Goal: Check status: Check status

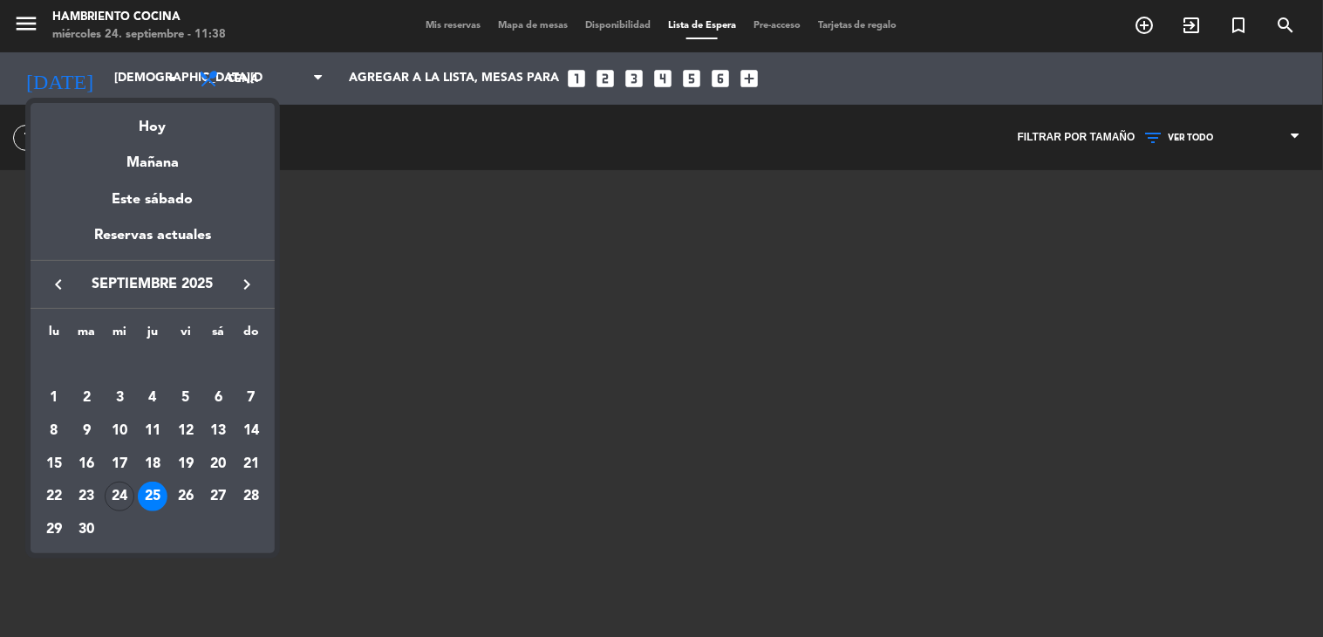
click at [107, 227] on div "Reservas actuales" at bounding box center [153, 242] width 244 height 36
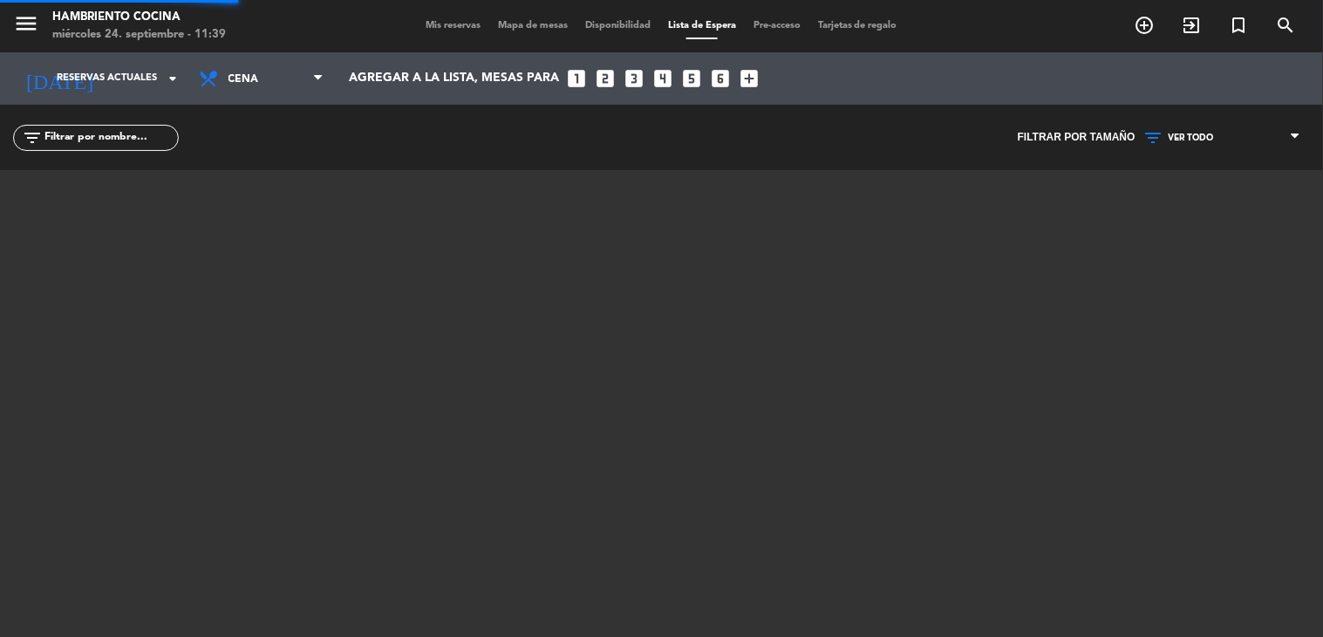
click at [126, 230] on div "menu Hambriento Cocina [DATE] 24. septiembre - 11:39 Mis reservas Mapa de mesas…" at bounding box center [661, 318] width 1323 height 637
click at [447, 26] on span "Mis reservas" at bounding box center [453, 26] width 72 height 10
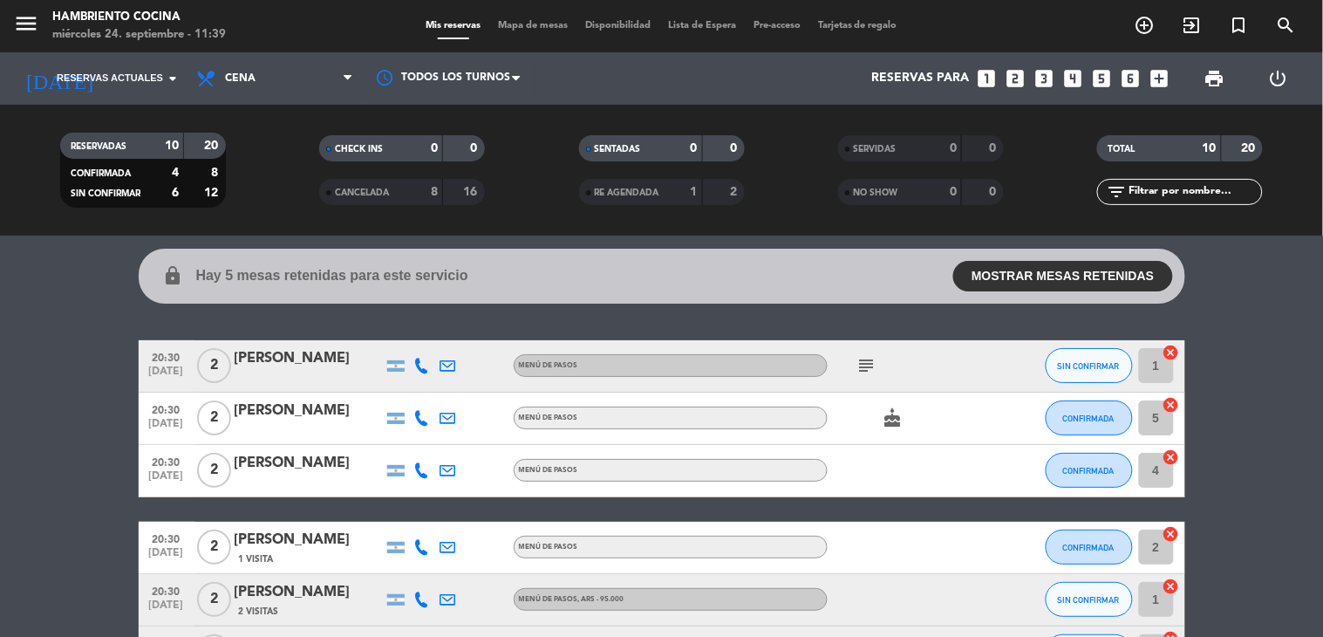
click at [856, 364] on icon "subject" at bounding box center [866, 365] width 21 height 21
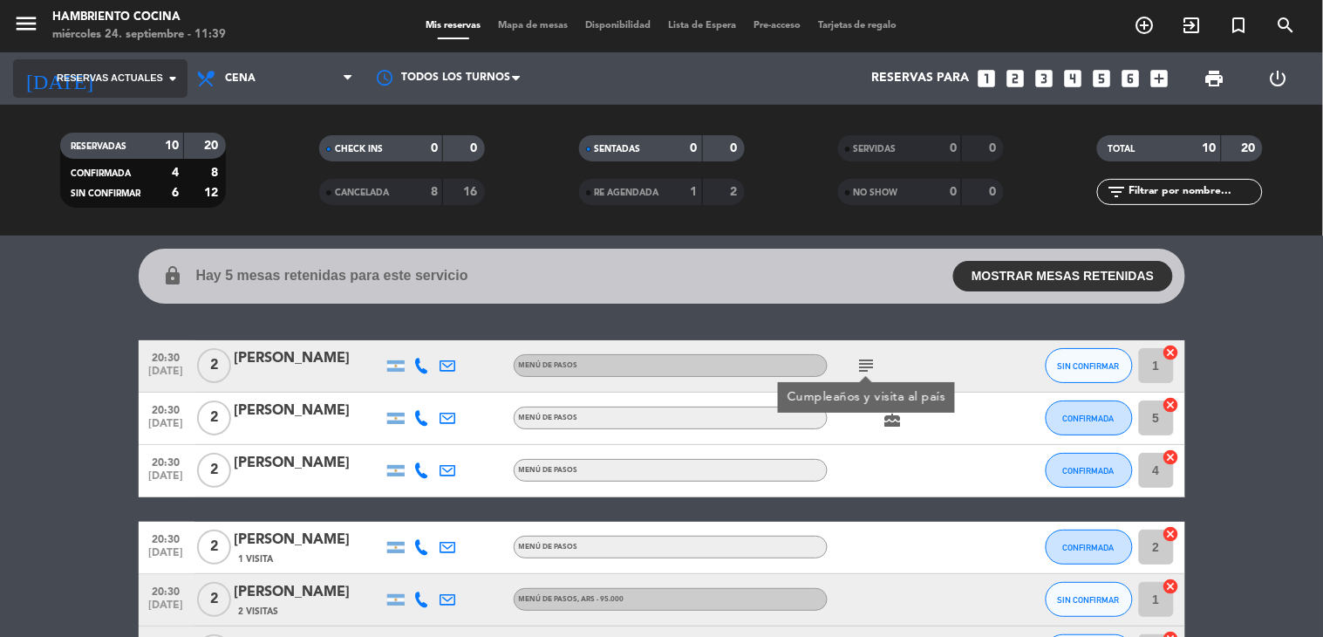
click at [141, 71] on span "Reservas actuales" at bounding box center [110, 79] width 106 height 16
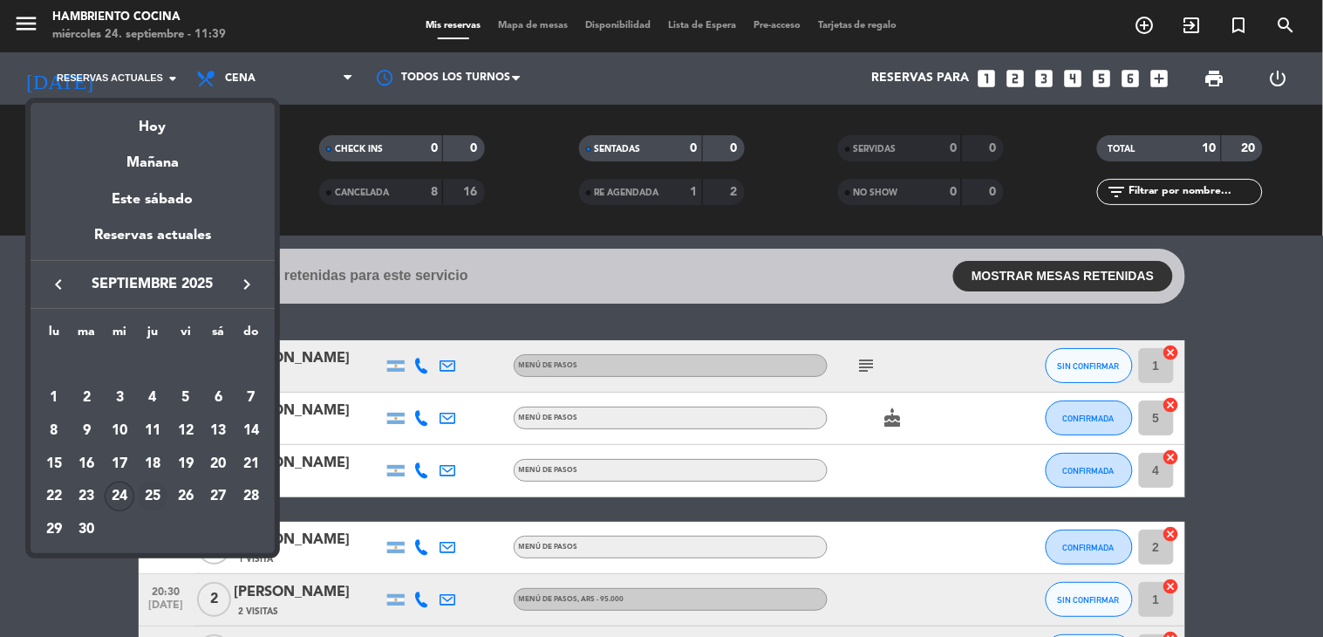
click at [158, 498] on div "25" at bounding box center [153, 496] width 30 height 30
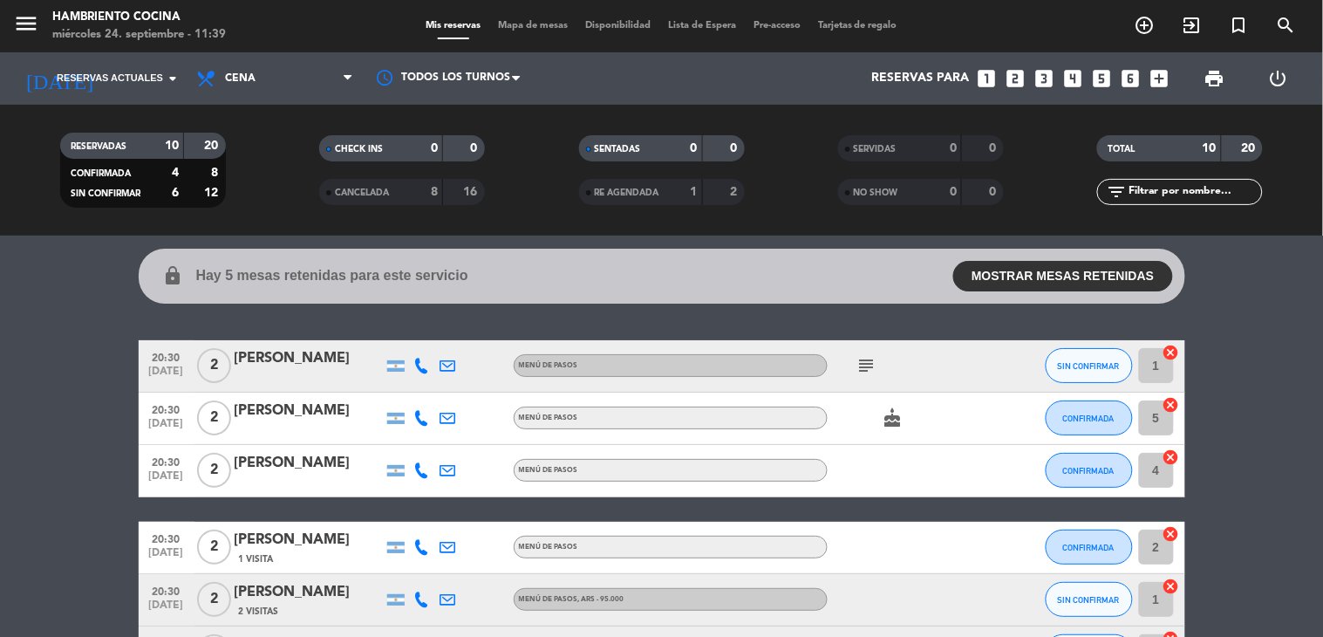
type input "[DEMOGRAPHIC_DATA][DATE]"
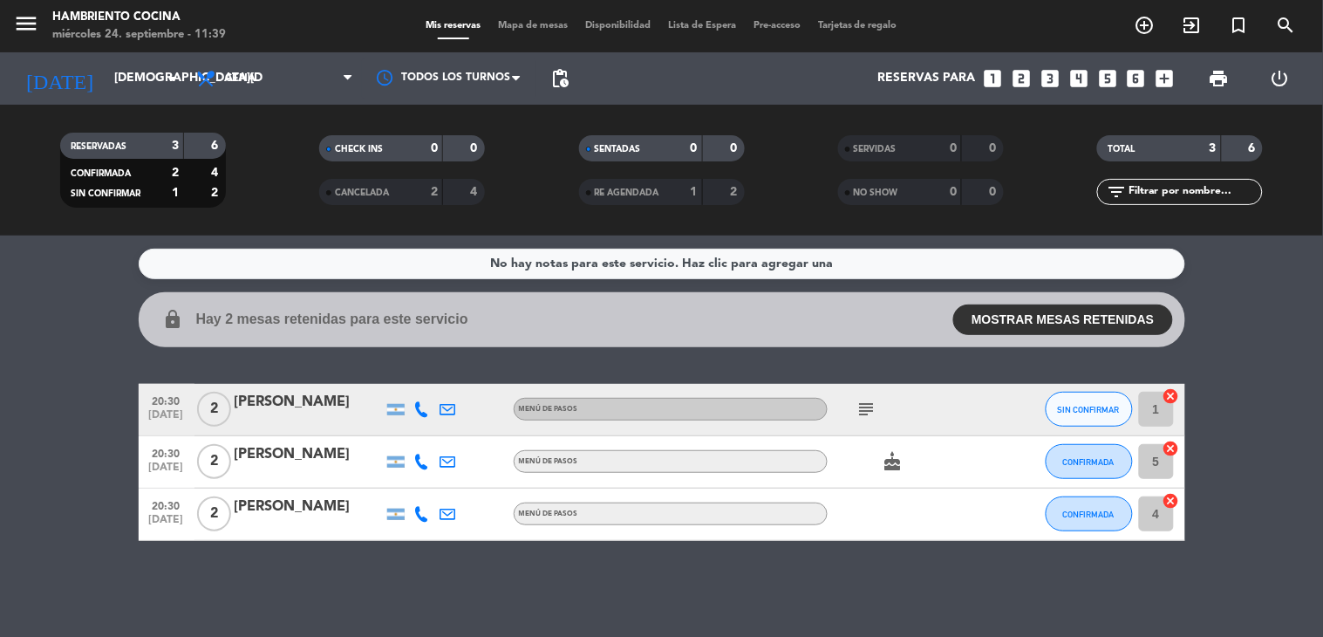
click at [707, 29] on span "Lista de Espera" at bounding box center [701, 26] width 85 height 10
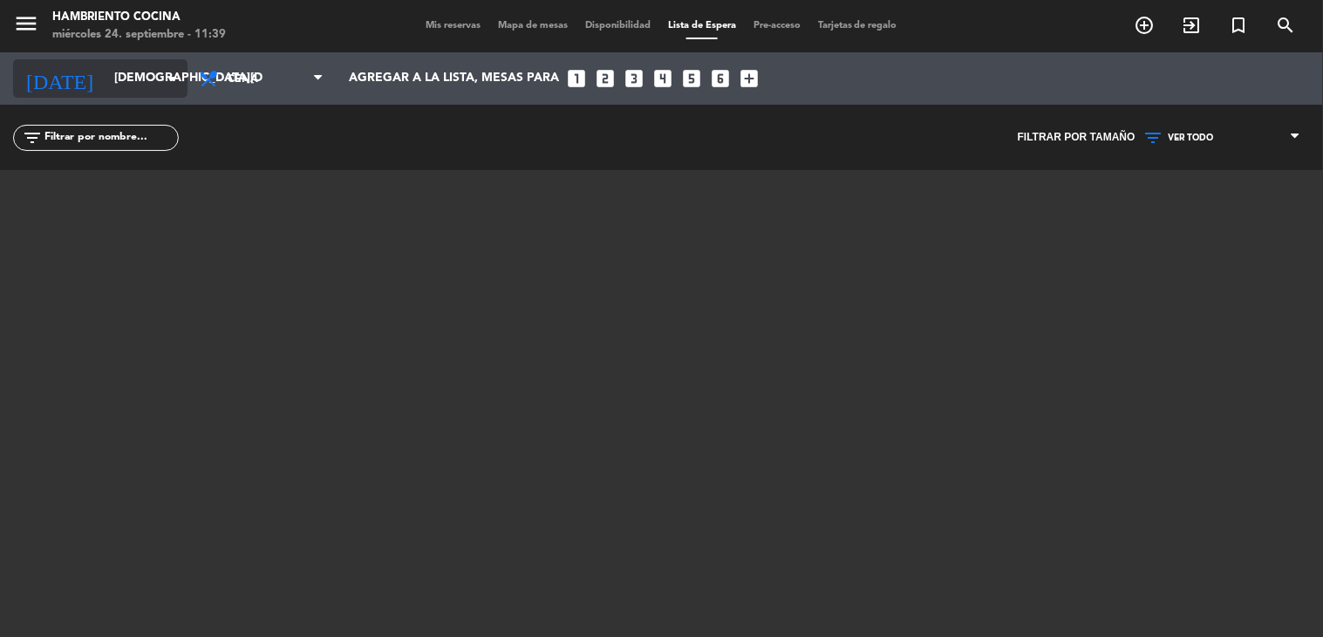
click at [106, 75] on input "[DEMOGRAPHIC_DATA][DATE]" at bounding box center [189, 78] width 166 height 31
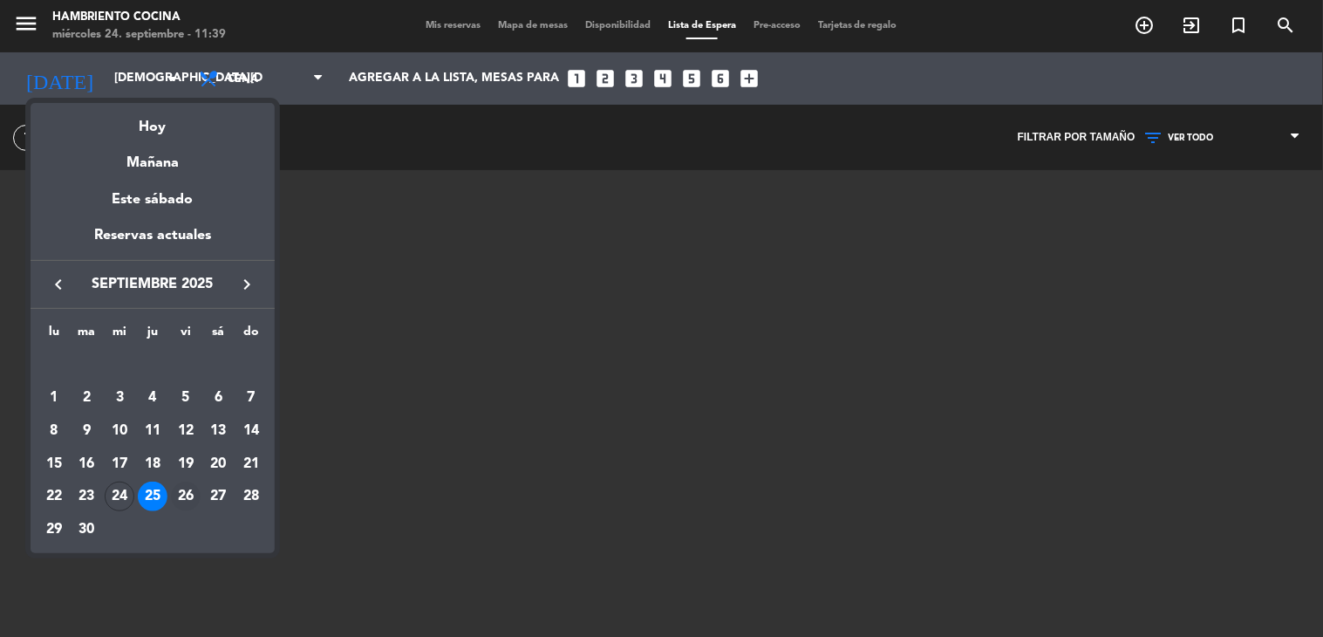
click at [183, 491] on div "26" at bounding box center [186, 496] width 30 height 30
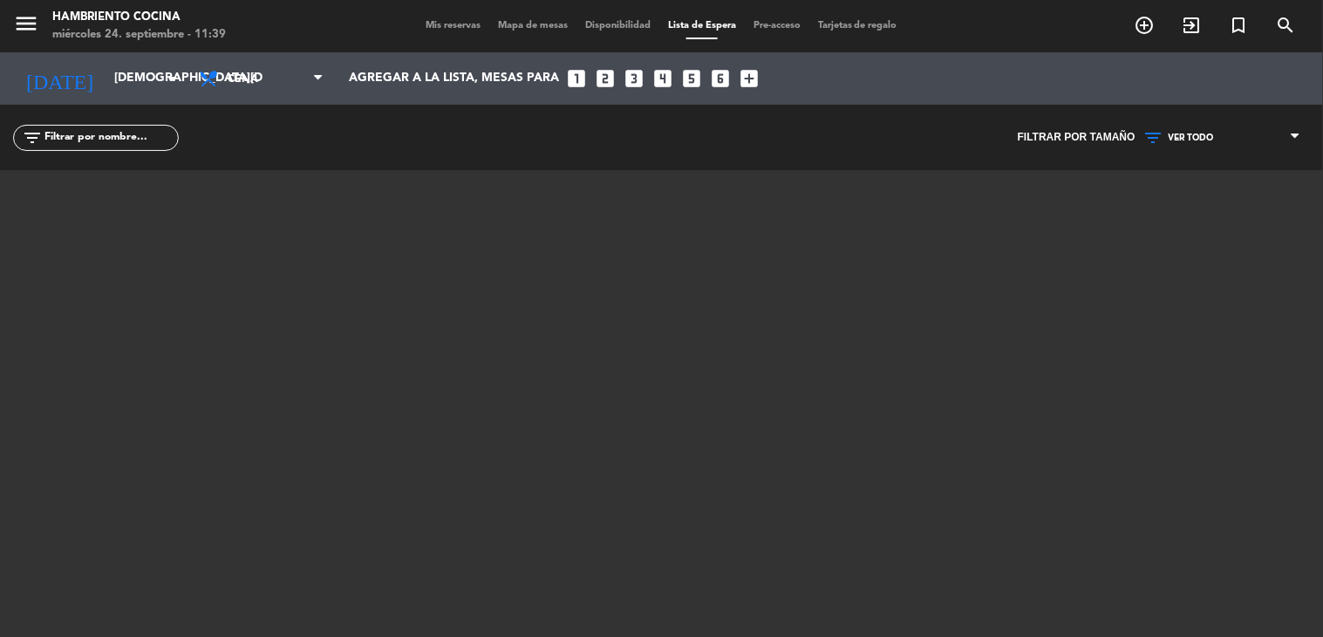
type input "[DATE]"
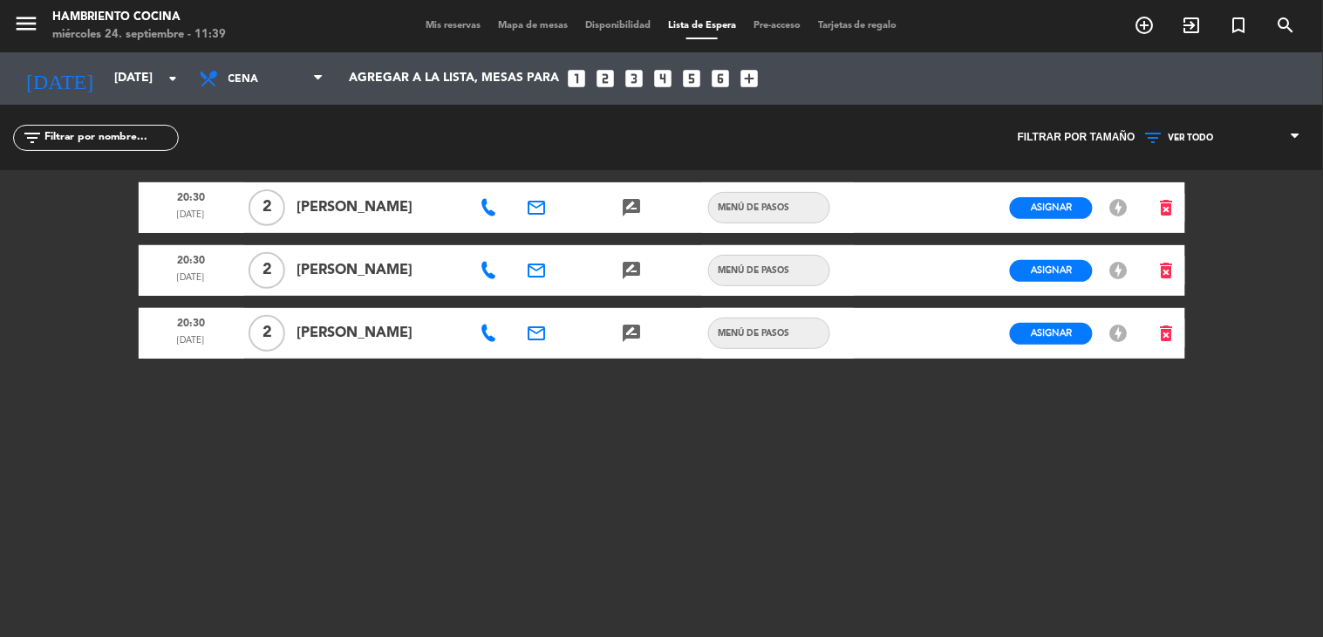
click at [449, 24] on span "Mis reservas" at bounding box center [453, 26] width 72 height 10
